Goal: Task Accomplishment & Management: Manage account settings

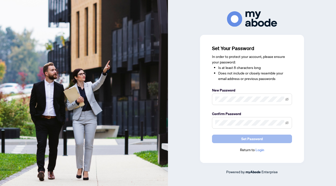
click at [251, 140] on span "Set Password" at bounding box center [252, 139] width 22 height 8
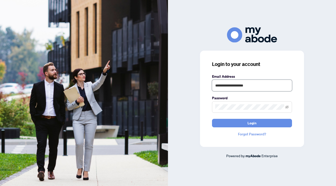
type input "**********"
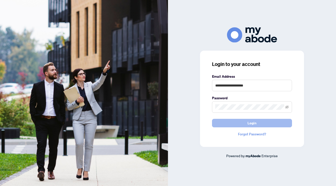
click at [266, 126] on button "Login" at bounding box center [252, 123] width 80 height 9
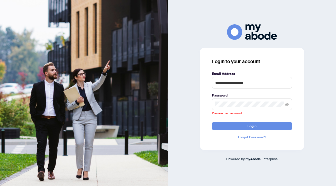
click at [235, 101] on span at bounding box center [252, 104] width 80 height 12
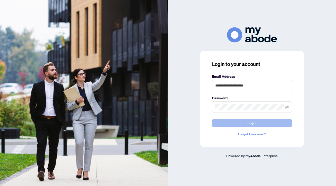
click at [256, 121] on span "Login" at bounding box center [252, 123] width 9 height 8
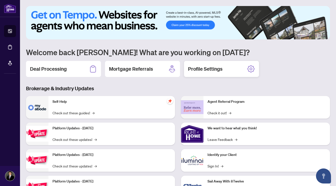
click at [237, 67] on div "Profile Settings" at bounding box center [221, 69] width 75 height 16
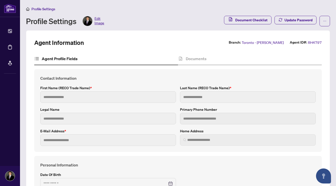
type input "**********"
type input "******"
type input "*****"
type input "**********"
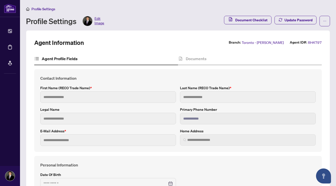
type input "**********"
type input "*********"
type input "**"
type input "*******"
type input "**********"
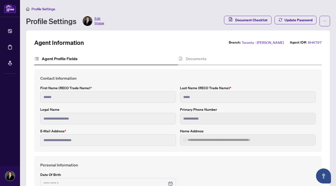
type input "****"
type input "**********"
click at [247, 18] on span "Document Checklist" at bounding box center [251, 20] width 32 height 8
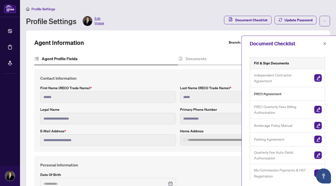
scroll to position [51, 0]
click at [316, 110] on img "button" at bounding box center [318, 110] width 8 height 8
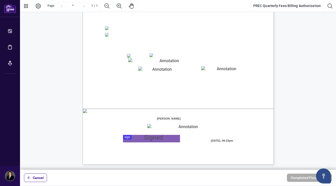
scroll to position [100, 0]
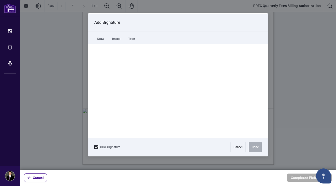
click at [128, 136] on div at bounding box center [178, 84] width 316 height 169
click at [238, 147] on button "Cancel" at bounding box center [238, 147] width 15 height 10
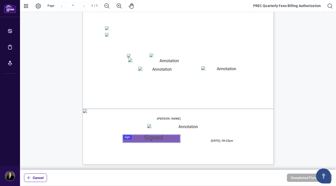
click at [137, 62] on textarea "01JYHRWFZQ3CMRGXRRCMS5S7RV" at bounding box center [167, 61] width 78 height 7
click at [120, 78] on span "Billing Authorization:" at bounding box center [122, 80] width 34 height 5
click at [132, 61] on textarea "01JYHRWFZQ3CMRGXRRCMS5S7RV" at bounding box center [167, 61] width 78 height 7
click at [113, 71] on span "Expiry Date (MM/YYYY):" at bounding box center [121, 71] width 32 height 4
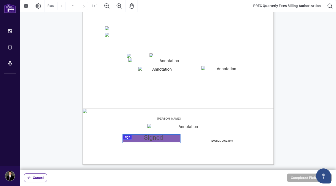
click at [131, 61] on textarea "01JYHRWFZQ3CMRGXRRCMS5S7RV" at bounding box center [167, 61] width 78 height 7
click at [132, 62] on textarea "01JYHRWFZQ3CMRGXRRCMS5S7RV" at bounding box center [167, 61] width 78 height 7
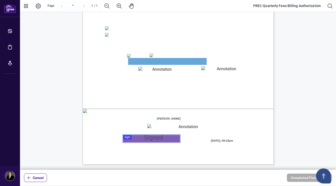
click at [132, 62] on textarea "01JYHRWFZQ3CMRGXRRCMS5S7RV" at bounding box center [167, 61] width 78 height 7
click at [176, 30] on span "(Required: PREC VOID Cheque or Preauthorized Debit Form - Credit card is still …" at bounding box center [178, 28] width 77 height 6
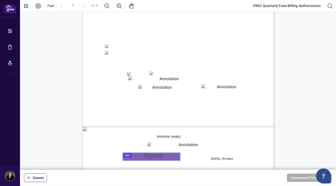
scroll to position [85, 0]
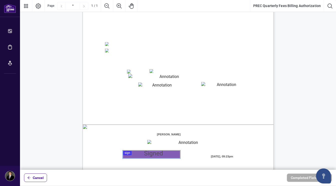
click at [148, 86] on textarea "01JYHRWS49P96CEYY2VH2DBCSF" at bounding box center [160, 85] width 44 height 6
click at [131, 33] on span "Payment Set Up:" at bounding box center [117, 32] width 25 height 5
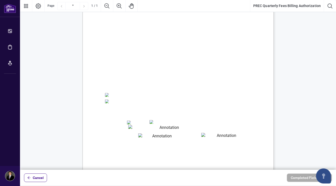
scroll to position [30, 0]
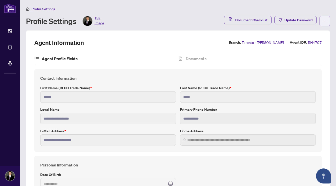
click at [327, 21] on button "button" at bounding box center [325, 21] width 11 height 11
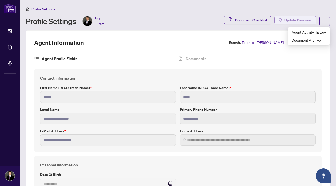
click at [304, 20] on span "Update Password" at bounding box center [299, 20] width 28 height 8
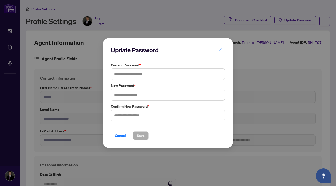
click at [273, 32] on div "Update Password Current Password * New Password * Confirm New Password * Cancel…" at bounding box center [168, 93] width 336 height 186
click at [219, 51] on icon "close" at bounding box center [221, 50] width 4 height 4
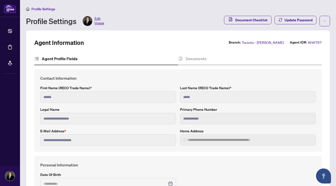
click at [99, 17] on span "Edit Image" at bounding box center [100, 21] width 10 height 10
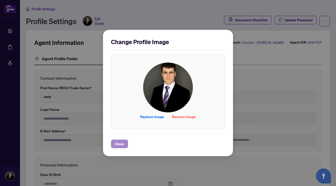
click at [118, 142] on span "Close" at bounding box center [119, 144] width 9 height 8
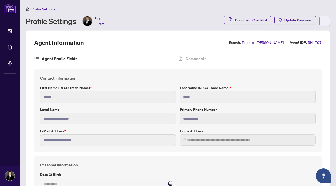
click at [323, 24] on button "button" at bounding box center [325, 21] width 11 height 11
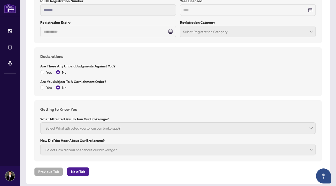
scroll to position [464, 0]
click at [82, 168] on span "Next Tab" at bounding box center [78, 172] width 14 height 8
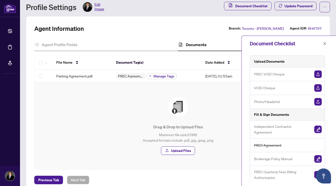
scroll to position [1, 0]
click at [318, 73] on img "button" at bounding box center [318, 74] width 8 height 8
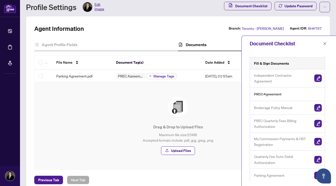
scroll to position [0, 0]
click at [316, 158] on img "button" at bounding box center [318, 160] width 8 height 8
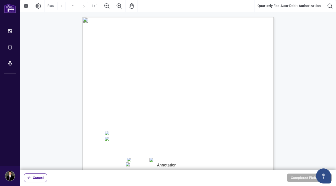
scroll to position [54, 0]
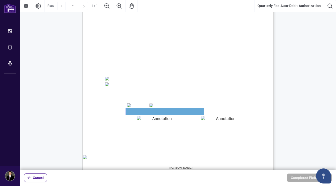
click at [129, 112] on textarea "01JYSTRV7454ZTXKRBYE43XT5P" at bounding box center [165, 111] width 78 height 7
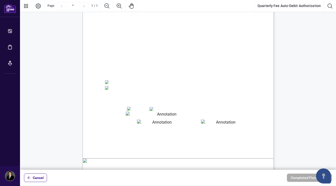
click at [209, 124] on textarea "01JYSTS89MTJA109TY8HCAWSQJ" at bounding box center [224, 122] width 46 height 6
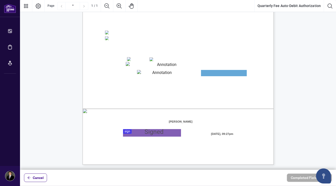
scroll to position [100, 0]
click at [165, 74] on textarea "01JYSTS2ZJ4H15EMZHQ47M8YED" at bounding box center [160, 73] width 46 height 7
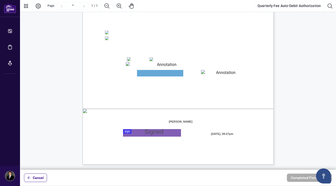
click at [146, 65] on textarea "01JYSTRV7454ZTXKRBYE43XT5P" at bounding box center [165, 65] width 78 height 7
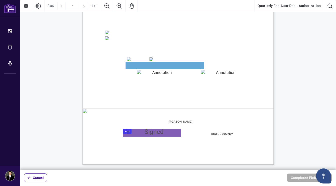
click at [146, 65] on textarea "01JYSTRV7454ZTXKRBYE43XT5P" at bounding box center [165, 65] width 78 height 7
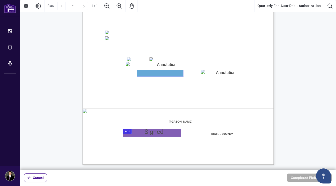
click at [156, 73] on textarea "01JYSTS2ZJ4H15EMZHQ47M8YED" at bounding box center [160, 73] width 46 height 7
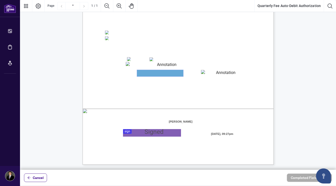
click at [148, 72] on textarea "01JYSTS2ZJ4H15EMZHQ47M8YED" at bounding box center [160, 73] width 46 height 7
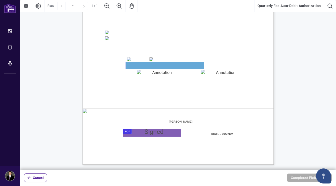
click at [137, 65] on textarea "01JYSTRV7454ZTXKRBYE43XT5P" at bounding box center [165, 65] width 78 height 7
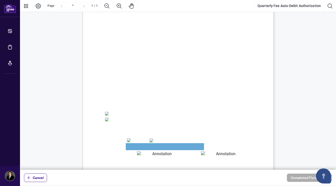
scroll to position [20, 0]
click at [132, 144] on textarea "01JYSTRV7454ZTXKRBYE43XT5P" at bounding box center [165, 146] width 78 height 7
click at [132, 145] on textarea "01JYSTRV7454ZTXKRBYE43XT5P" at bounding box center [165, 146] width 78 height 7
